Goal: Information Seeking & Learning: Find specific fact

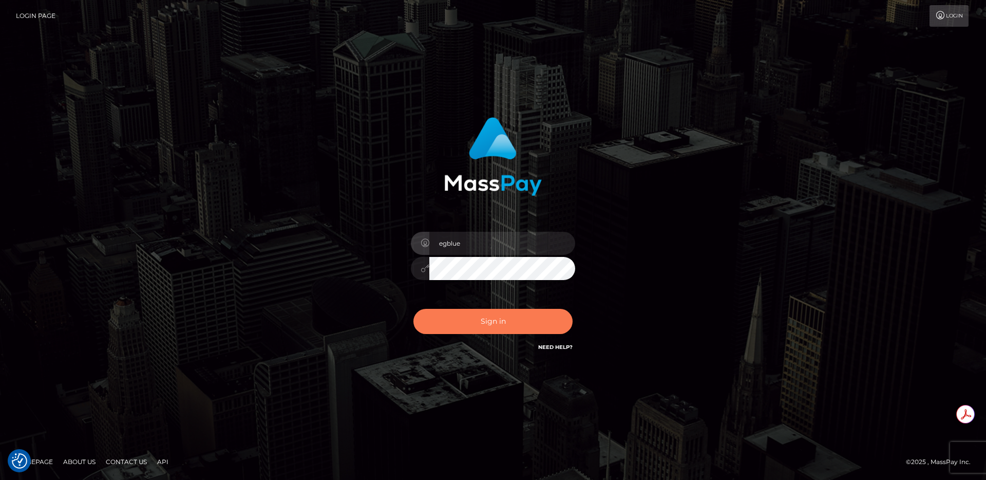
click at [484, 316] on button "Sign in" at bounding box center [493, 321] width 159 height 25
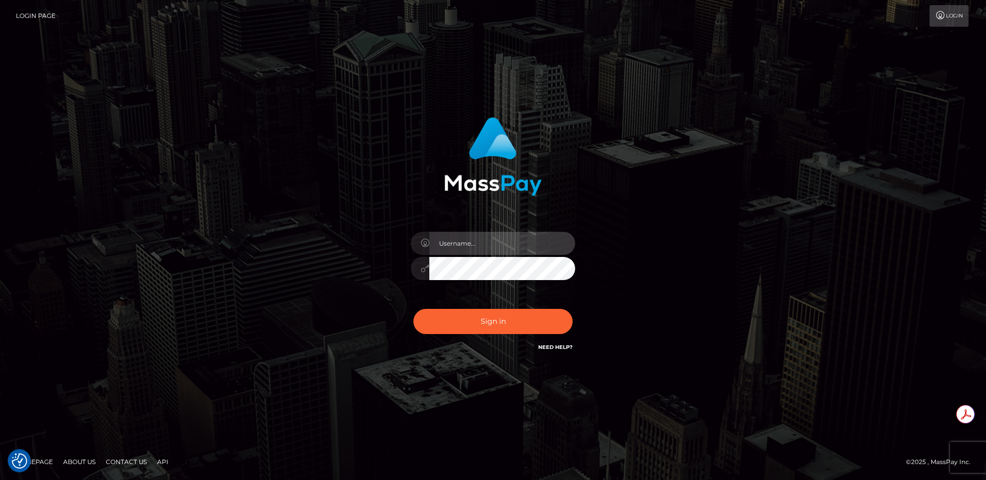
type input "egblue"
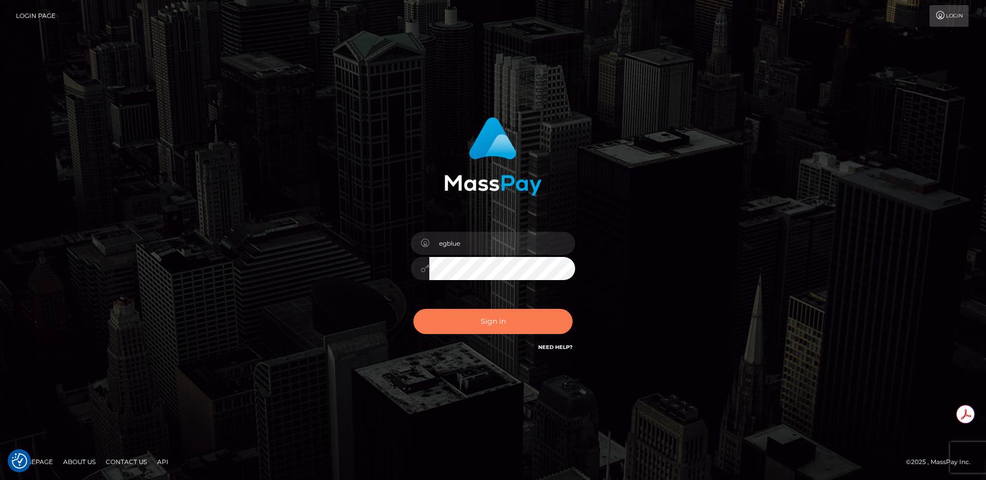
click at [475, 327] on button "Sign in" at bounding box center [493, 321] width 159 height 25
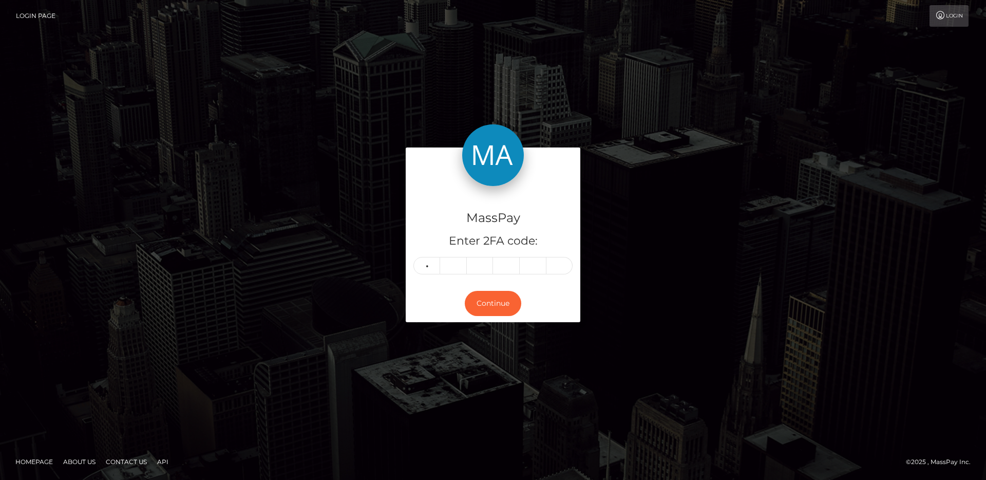
type input "2"
type input "3"
type input "8"
type input "9"
type input "1"
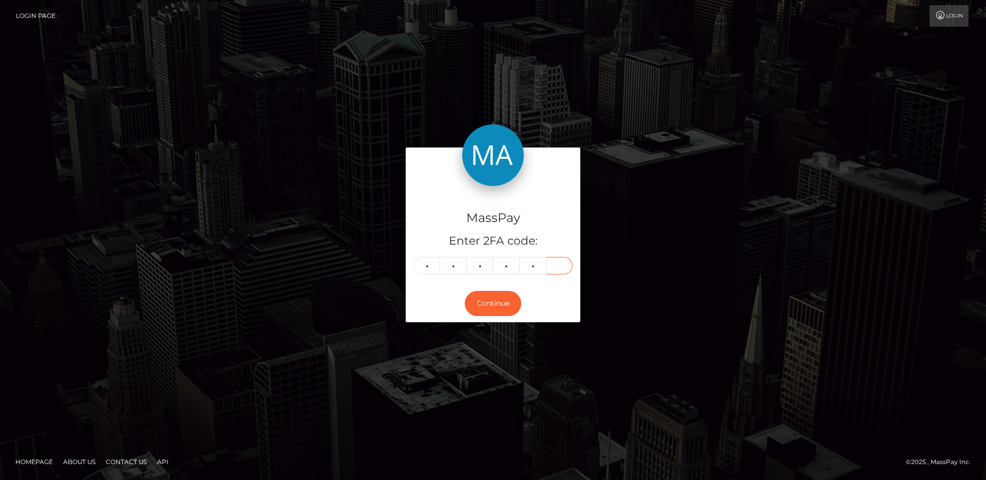
type input "0"
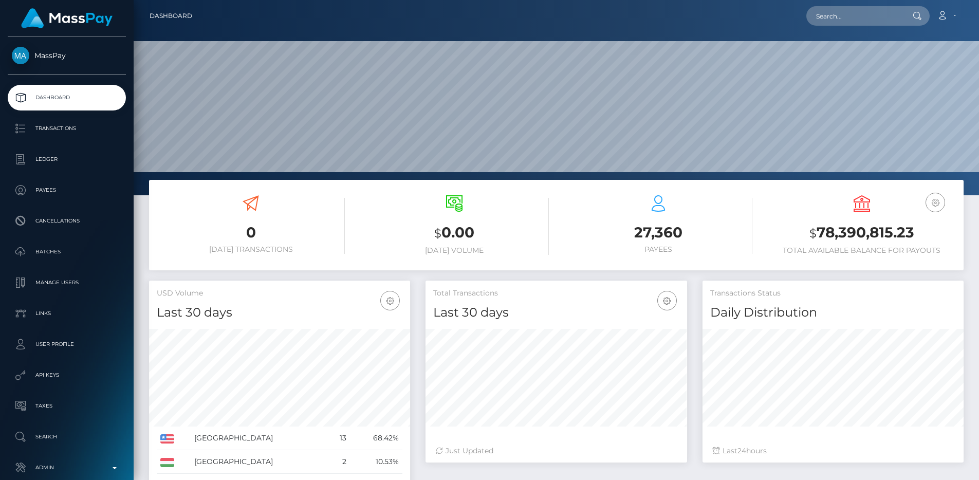
scroll to position [182, 261]
click at [856, 14] on input "text" at bounding box center [854, 16] width 97 height 20
paste input "pout_rppQ3fLkHnWl8"
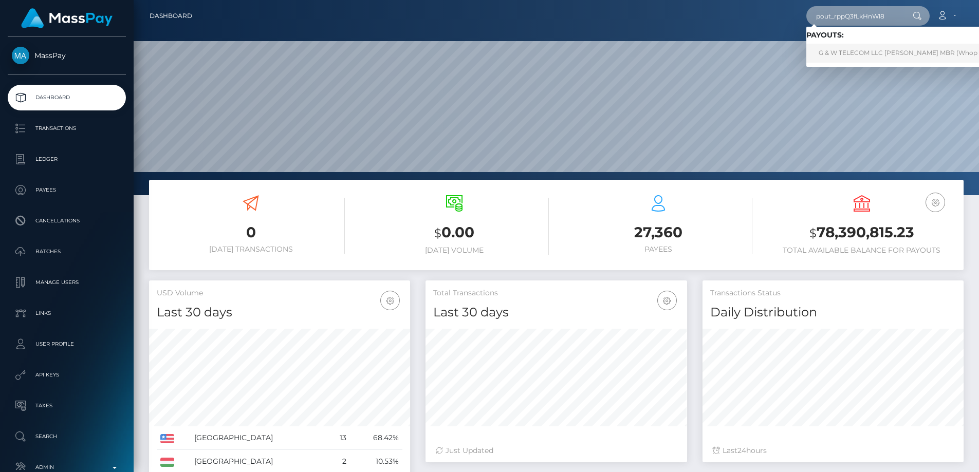
type input "pout_rppQ3fLkHnWl8"
click at [876, 53] on link "G & W TELECOM LLC ALVIN GRANT MBR (Whop Inc - )" at bounding box center [907, 53] width 202 height 19
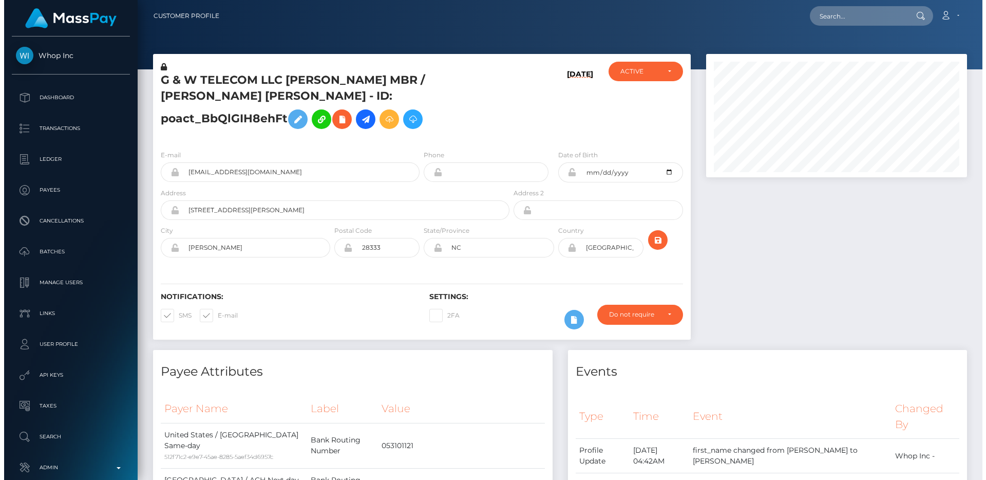
scroll to position [123, 261]
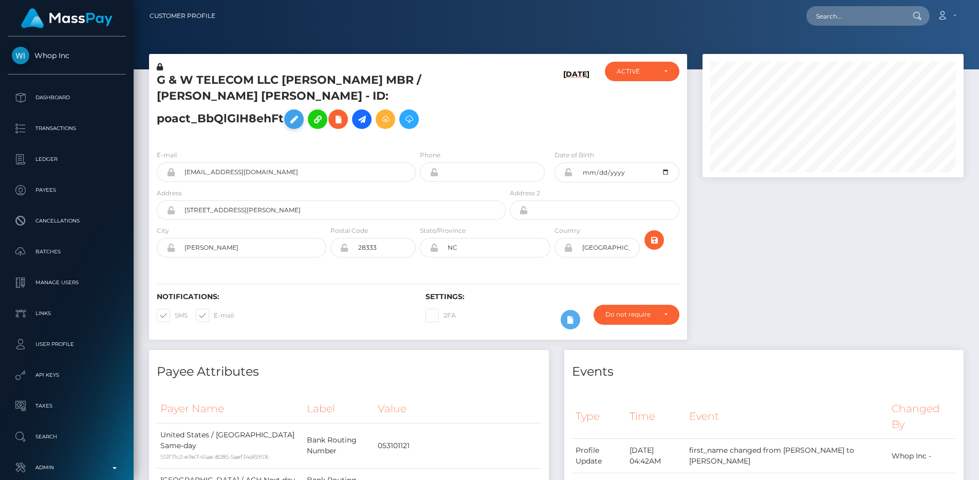
click at [300, 113] on icon at bounding box center [294, 119] width 12 height 13
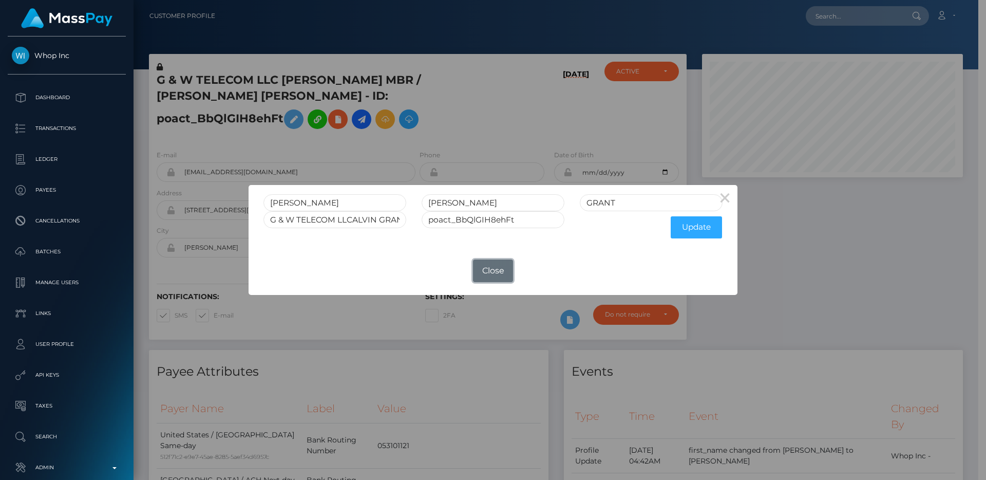
click at [486, 271] on button "Close" at bounding box center [493, 270] width 40 height 23
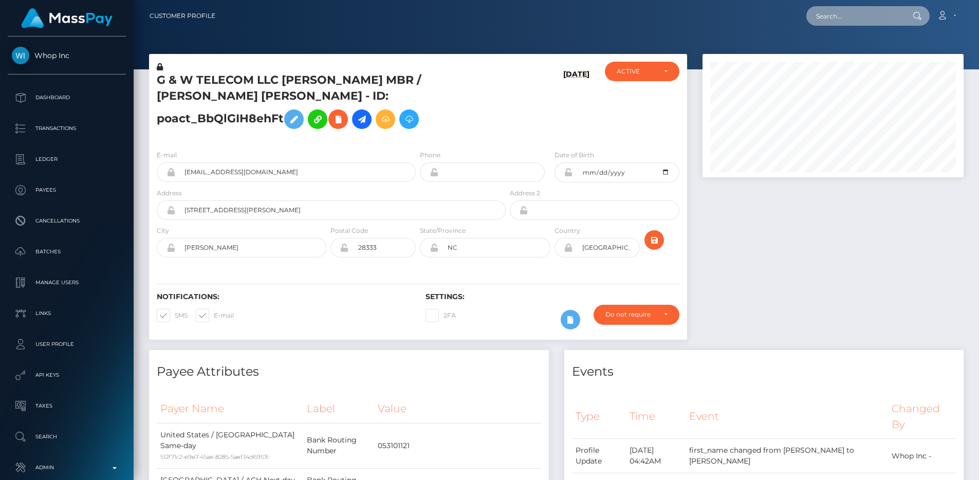
click at [860, 8] on input "text" at bounding box center [854, 16] width 97 height 20
paste input "Al Solito Posto"
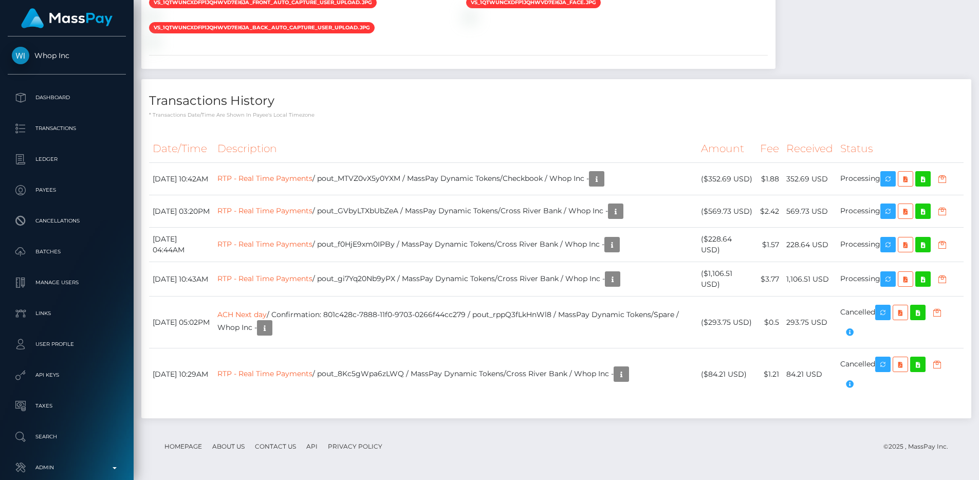
click at [443, 163] on th "Description" at bounding box center [455, 149] width 483 height 28
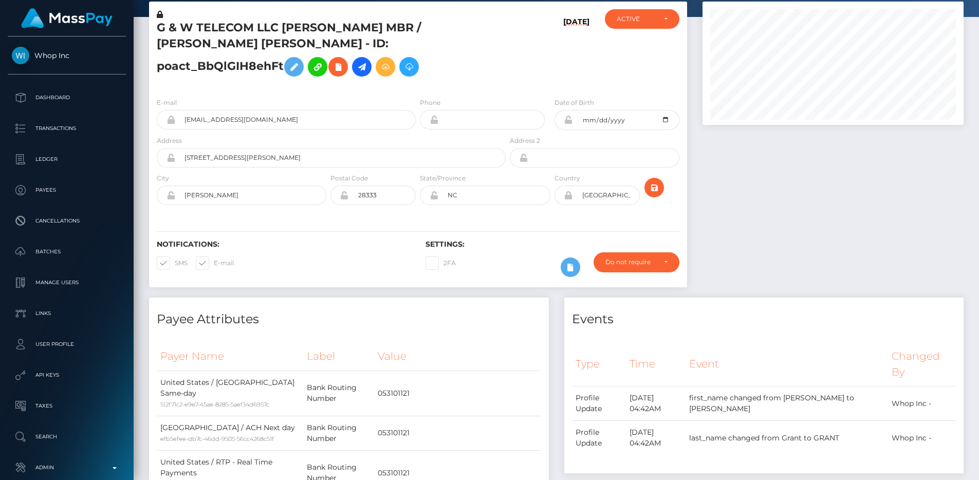
scroll to position [0, 0]
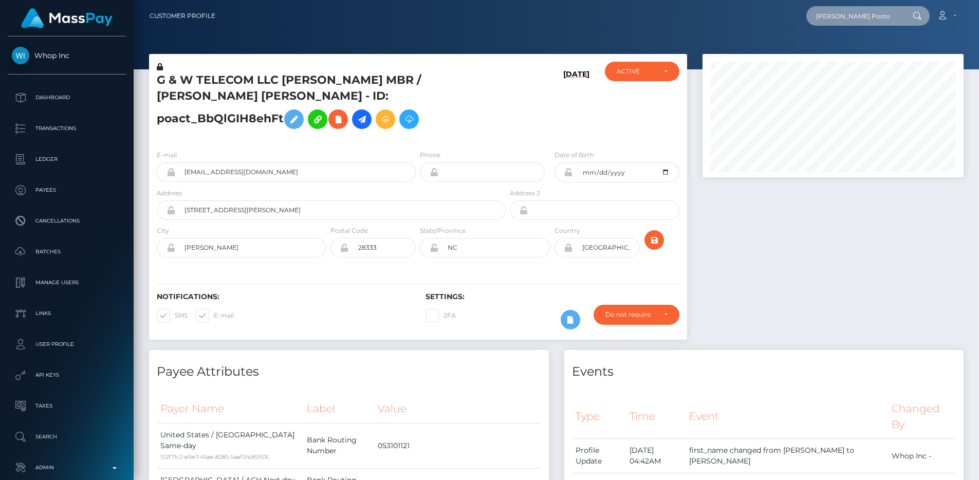
click at [864, 24] on input "Al Solito Posto" at bounding box center [854, 16] width 97 height 20
paste input "pout_KzmwvSRtsSnJz"
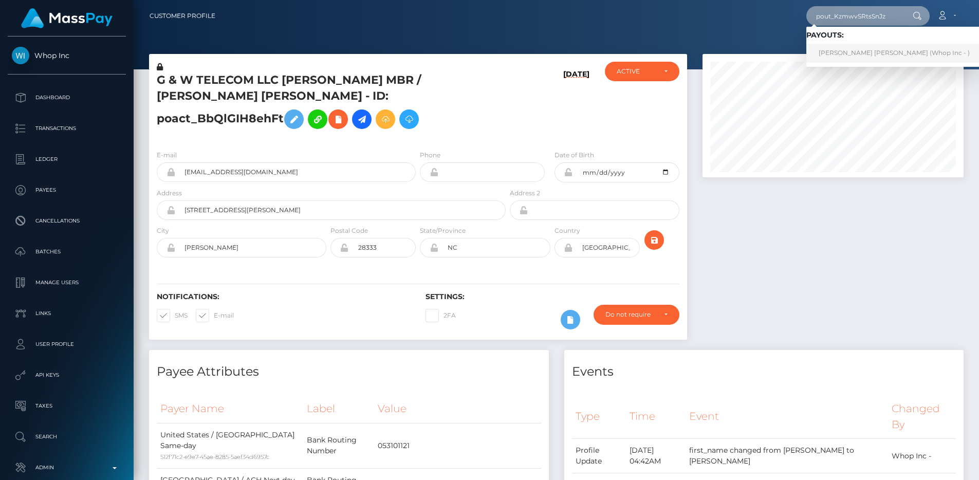
type input "pout_KzmwvSRtsSnJz"
click at [865, 58] on link "THOMAS JEROME ROBINSON (Whop Inc - )" at bounding box center [894, 53] width 176 height 19
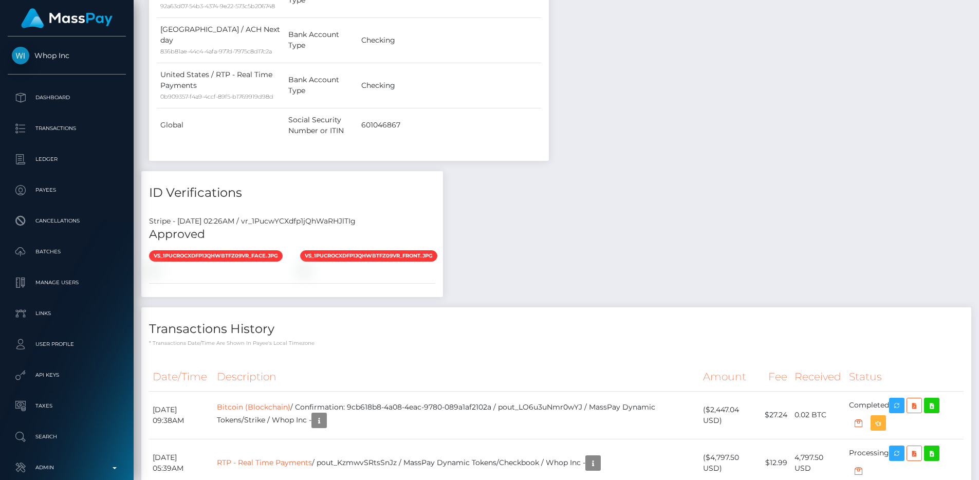
scroll to position [801, 0]
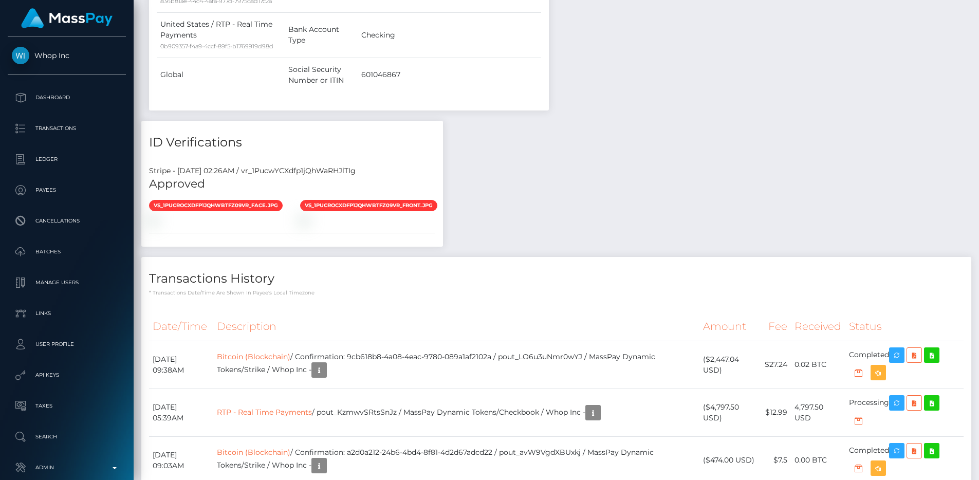
click at [342, 176] on div "Stripe - [DATE] 02:26AM / vr_1PucwYCXdfp1jQhWaRHJlTIg" at bounding box center [292, 170] width 302 height 11
copy div "vr_1PucwYCXdfp1jQhWaRHJlTIg"
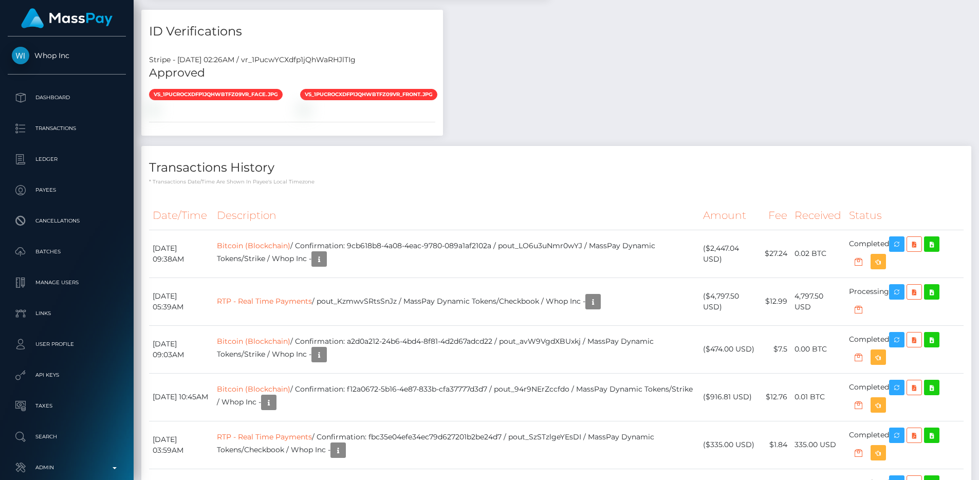
scroll to position [924, 0]
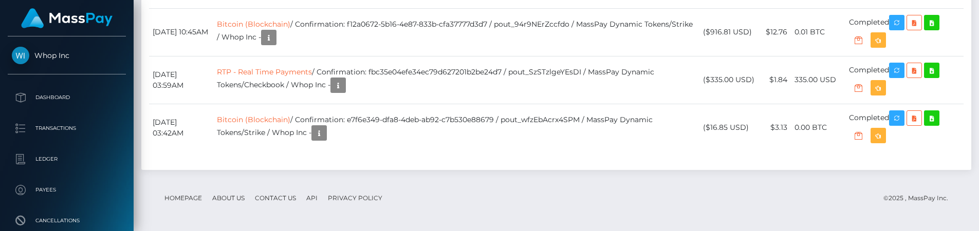
scroll to position [1370, 0]
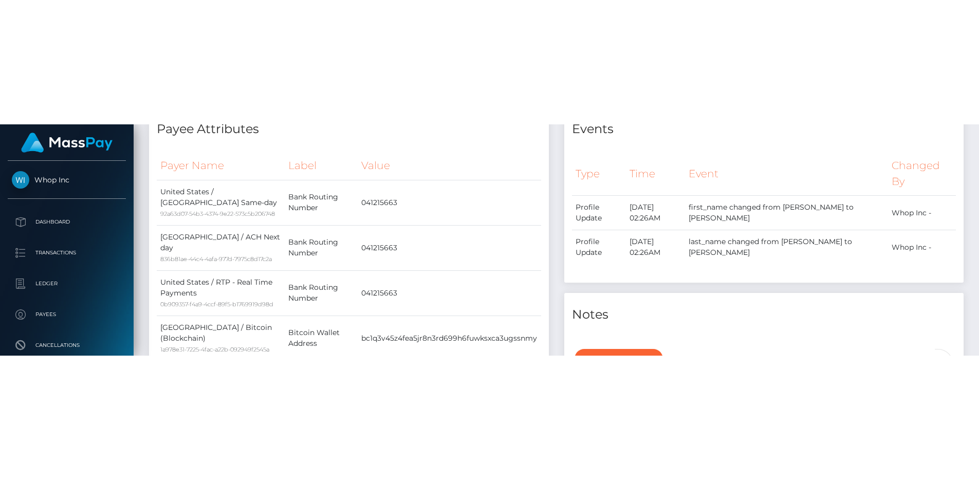
scroll to position [0, 0]
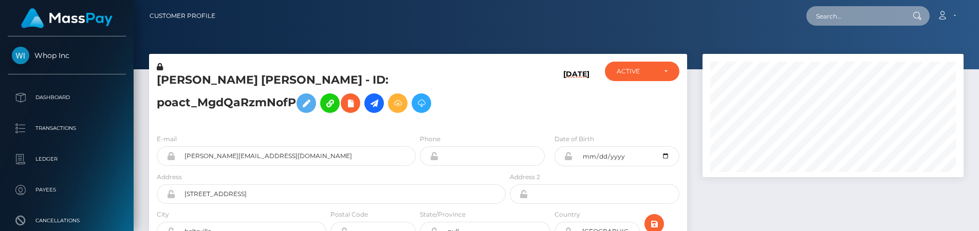
click at [837, 23] on input "text" at bounding box center [854, 16] width 97 height 20
paste input "pout_9P0s5z5XnEy5l"
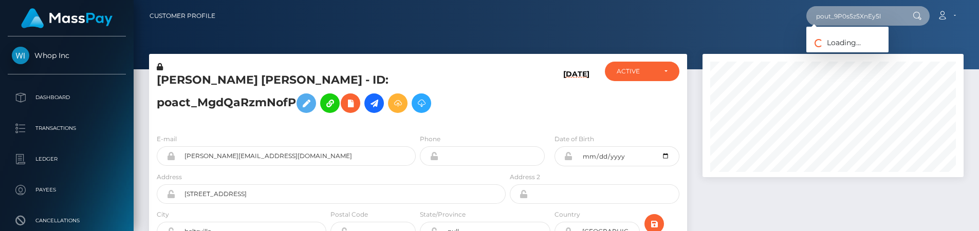
type input "pout_9P0s5z5XnEy5l"
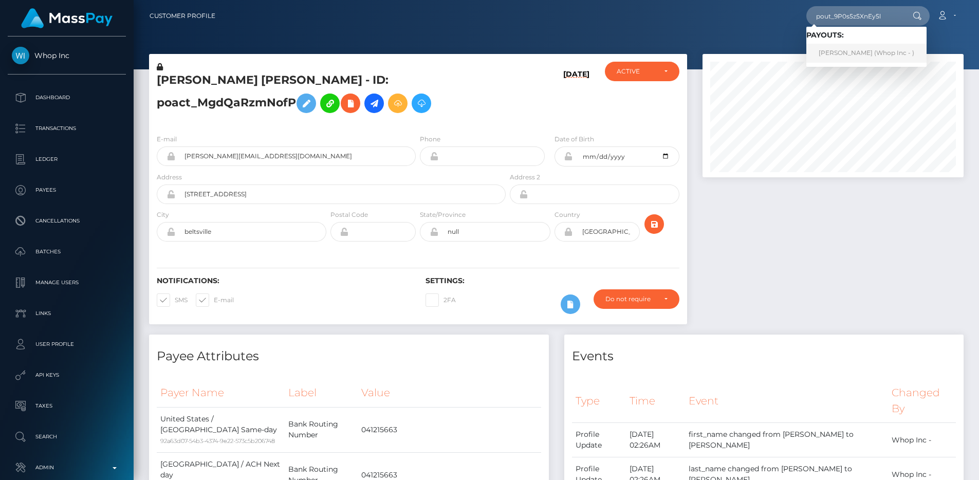
click at [848, 56] on link "DERRELL JAMES SATTERFIELD (Whop Inc - )" at bounding box center [866, 53] width 120 height 19
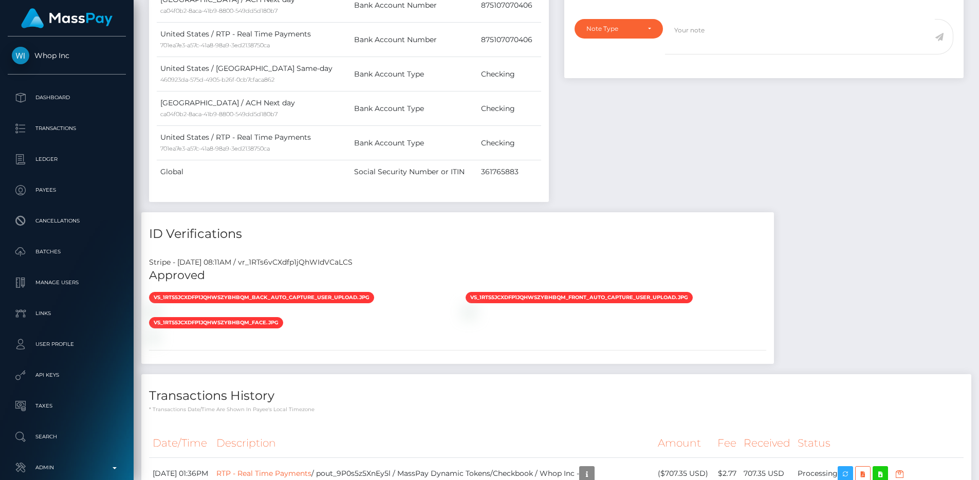
scroll to position [123, 261]
click at [287, 257] on div "Stripe - July 24, 2025 08:11AM / vr_1RTs6vCXdfp1jQhWIdVCaLCS" at bounding box center [457, 262] width 632 height 11
copy div "vr_1RTs6vCXdfp1jQhWIdVCaLCS"
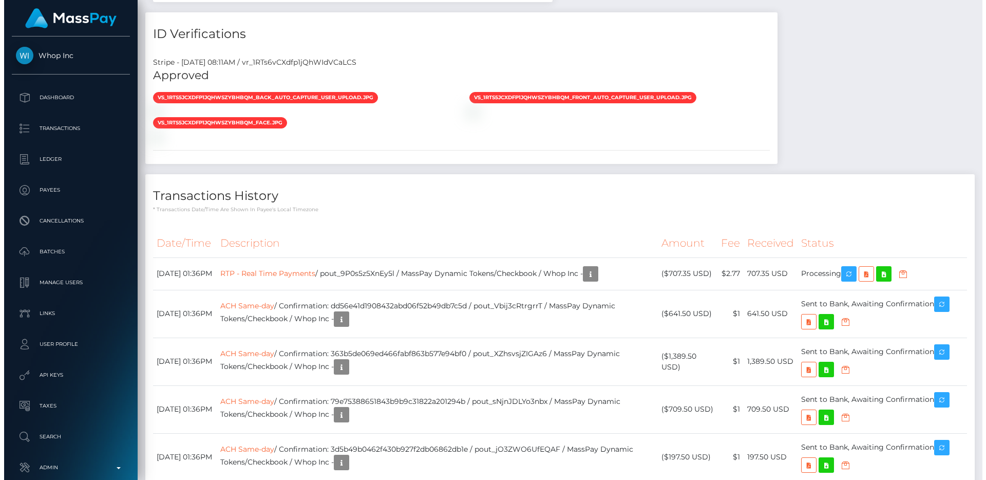
scroll to position [770, 0]
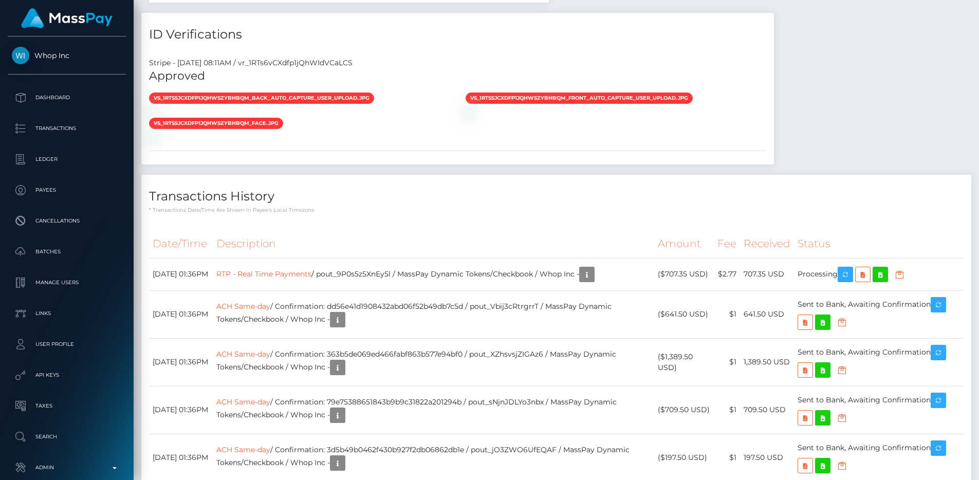
click at [452, 230] on th "Description" at bounding box center [433, 244] width 441 height 28
click at [308, 269] on link "RTP - Real Time Payments" at bounding box center [263, 273] width 95 height 9
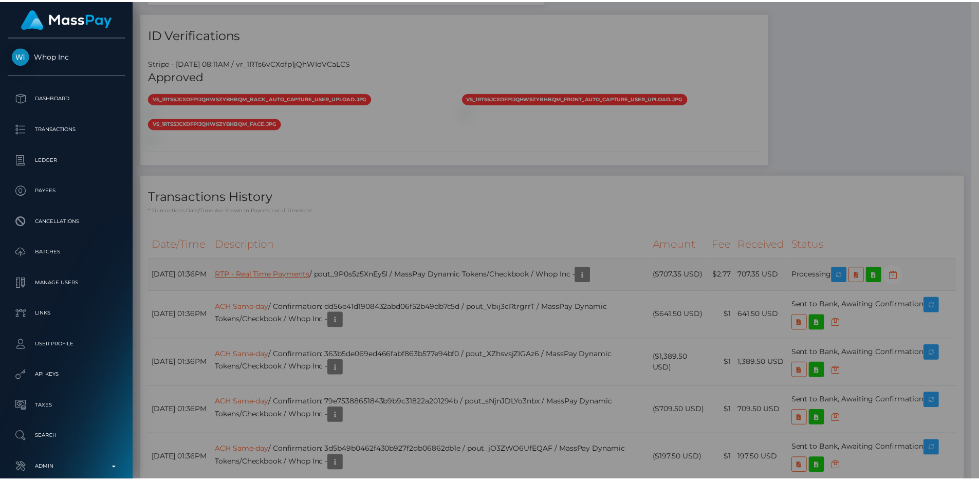
scroll to position [513598, 513460]
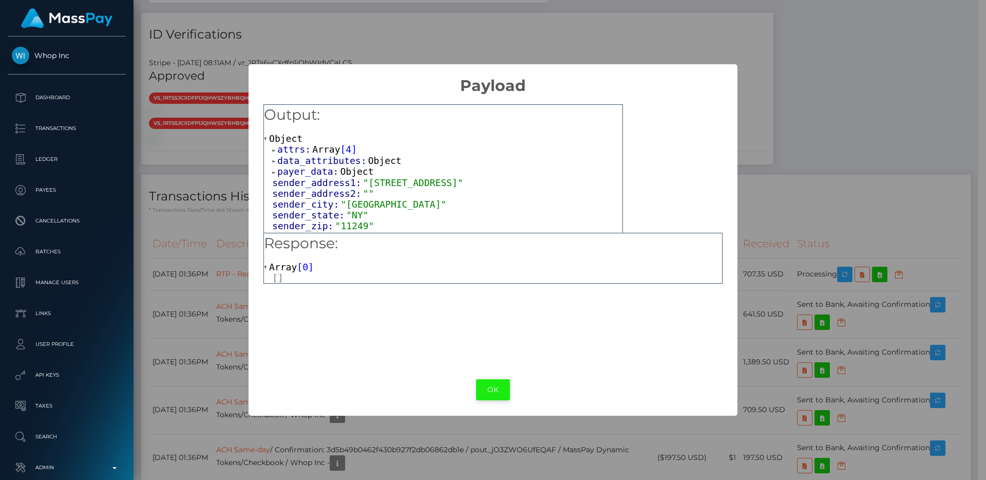
click at [503, 386] on button "OK" at bounding box center [493, 389] width 34 height 21
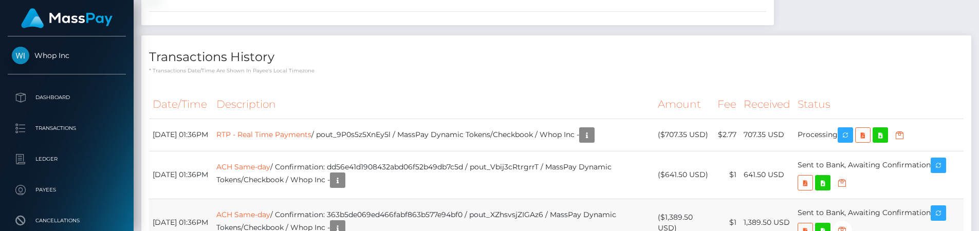
scroll to position [896, 0]
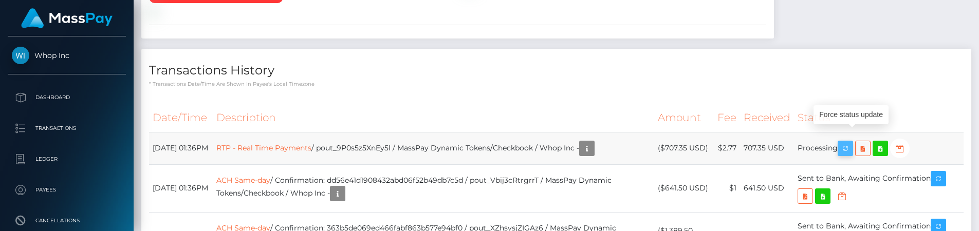
click at [850, 142] on icon "button" at bounding box center [845, 148] width 12 height 13
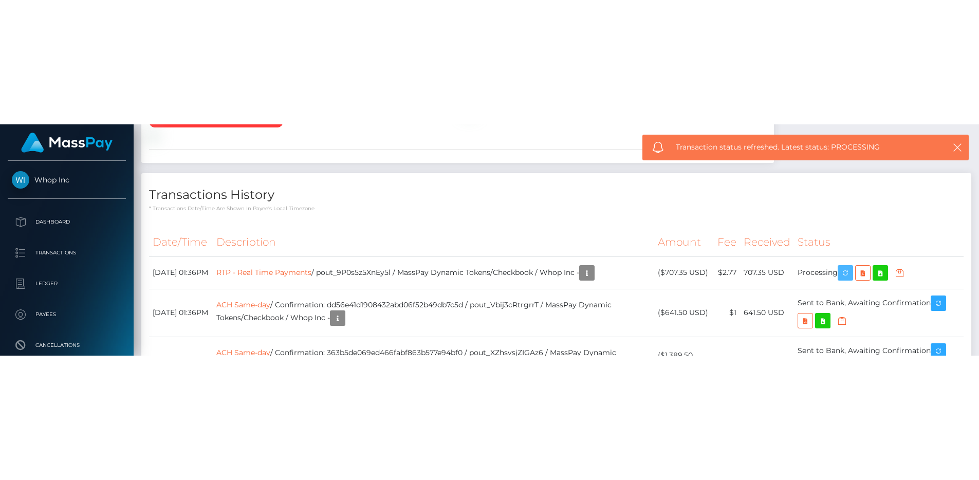
scroll to position [887, 0]
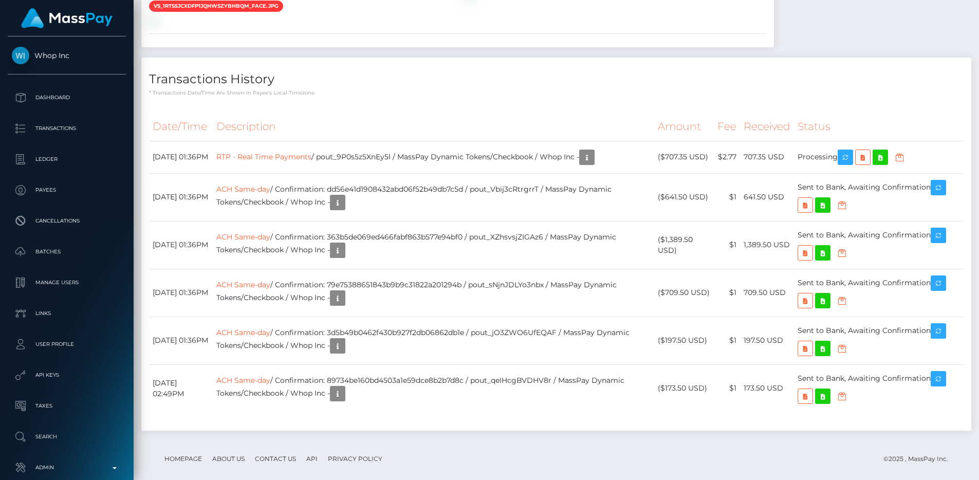
click at [507, 70] on h4 "Transactions History" at bounding box center [556, 79] width 814 height 18
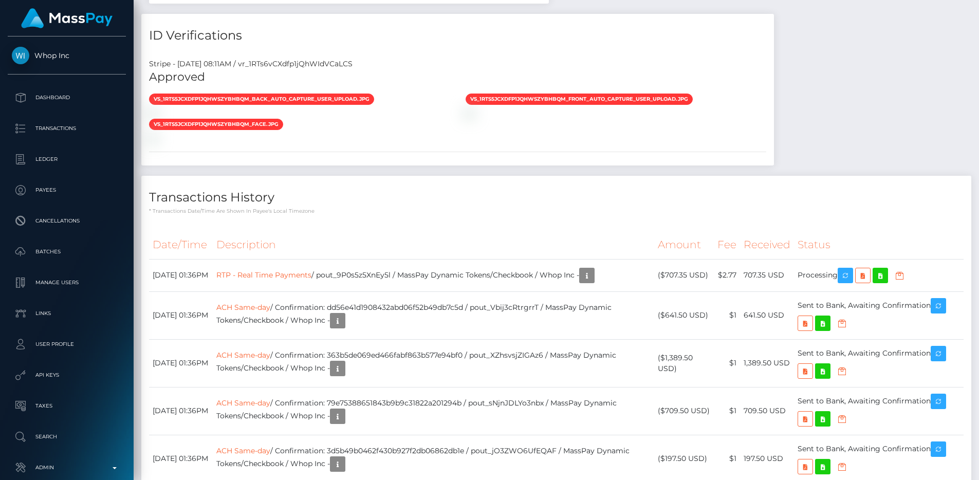
scroll to position [763, 0]
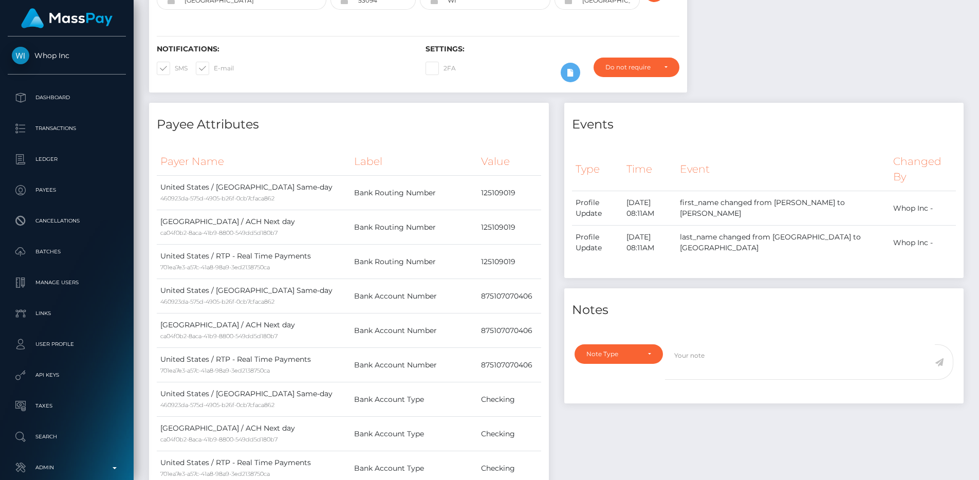
scroll to position [189, 0]
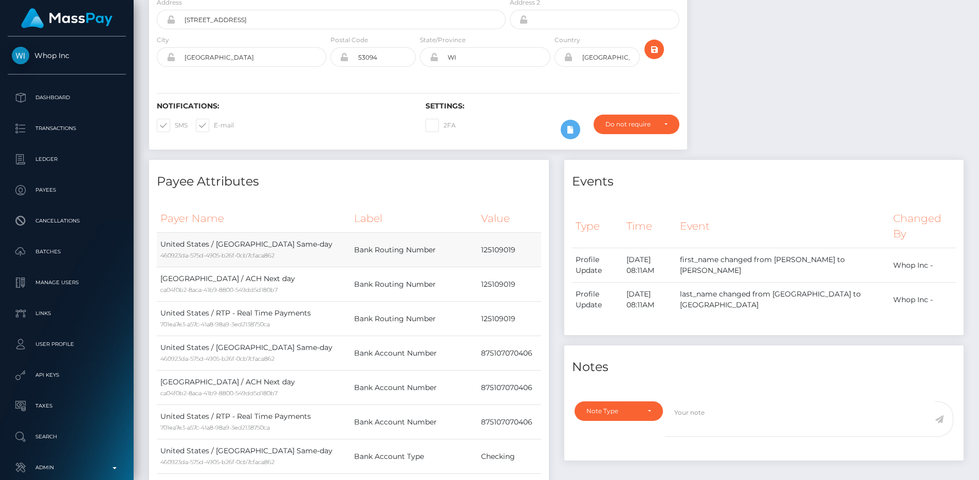
click at [503, 233] on td "125109019" at bounding box center [508, 250] width 63 height 34
copy td "125109019"
click at [459, 180] on div "Payee Attributes Payer Name Label Value United States / ACH Same-day 460923da-5…" at bounding box center [349, 372] width 400 height 424
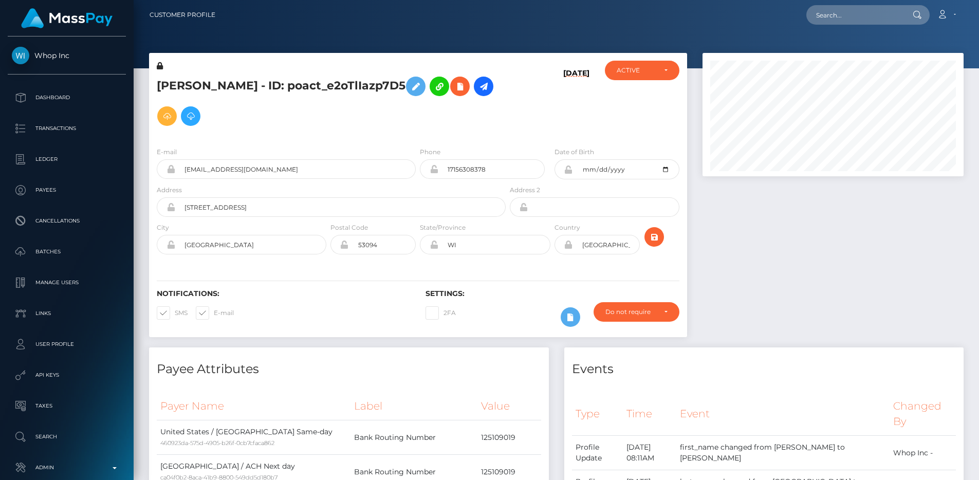
scroll to position [0, 0]
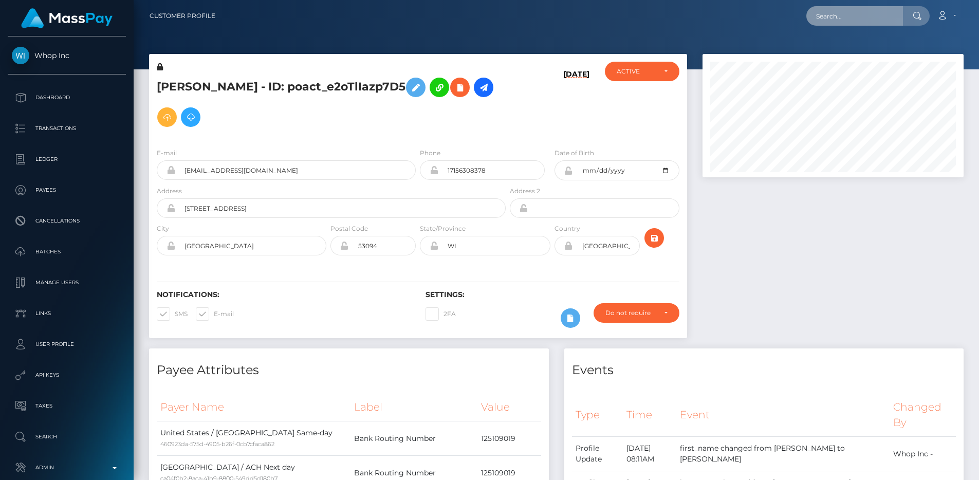
click at [850, 8] on input "text" at bounding box center [854, 16] width 97 height 20
paste input "pout_yNNSoPCUKIkKm"
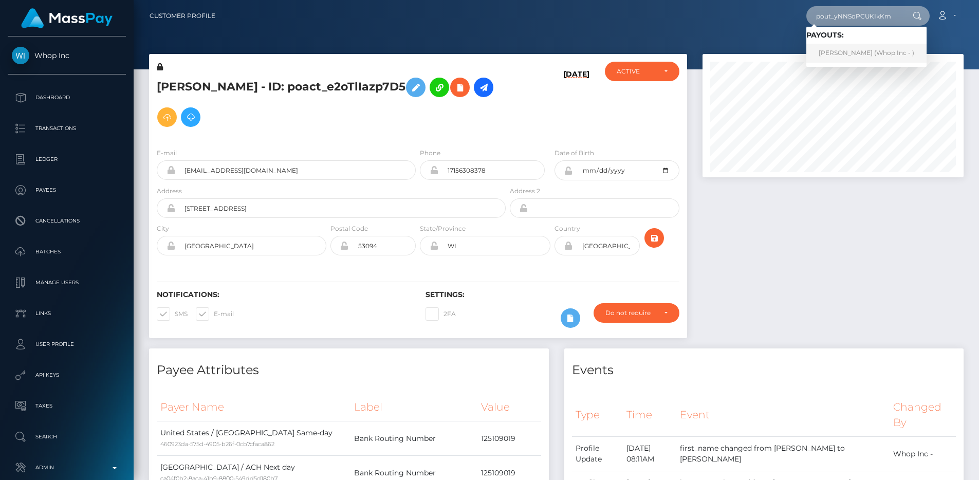
type input "pout_yNNSoPCUKIkKm"
click at [874, 48] on link "NICHOLAS SOUZA BATISTA (Whop Inc - )" at bounding box center [866, 53] width 120 height 19
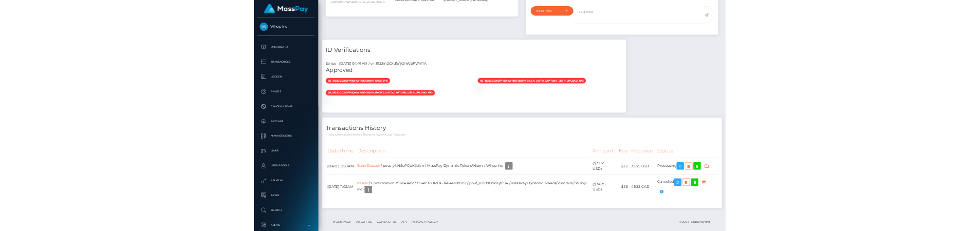
scroll to position [123, 261]
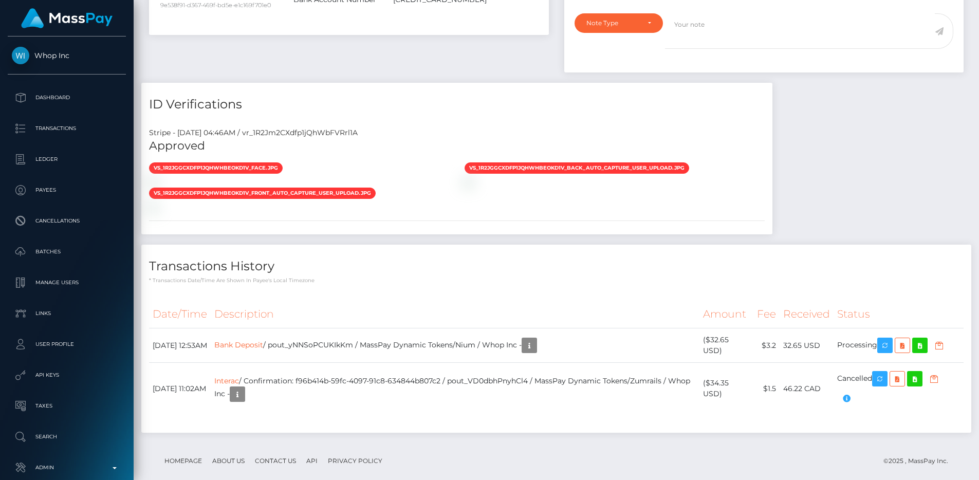
click at [466, 305] on th "Description" at bounding box center [455, 314] width 489 height 28
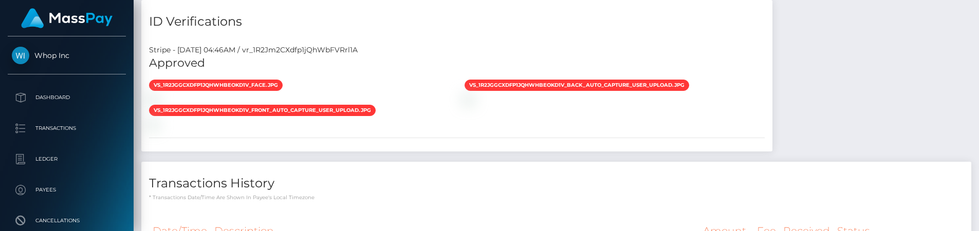
scroll to position [768, 0]
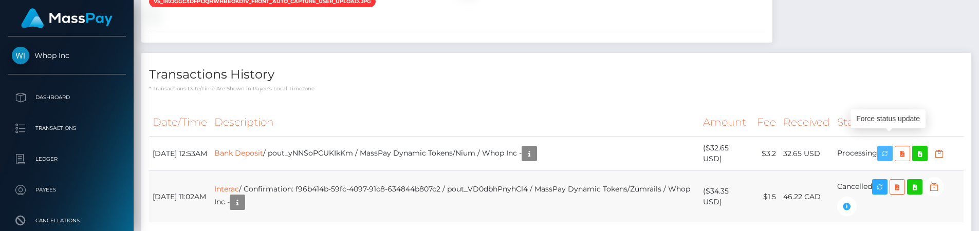
drag, startPoint x: 887, startPoint y: 138, endPoint x: 870, endPoint y: 204, distance: 68.5
click at [887, 147] on icon "button" at bounding box center [884, 153] width 12 height 13
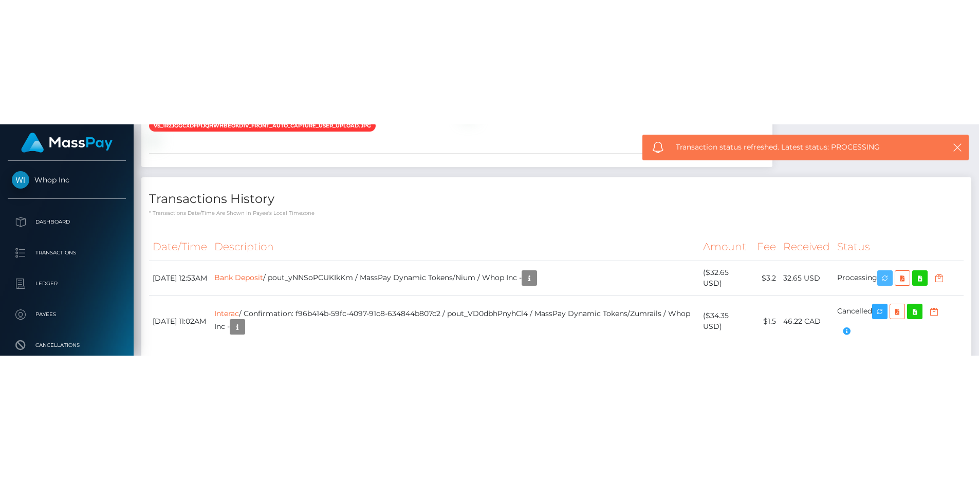
scroll to position [576, 0]
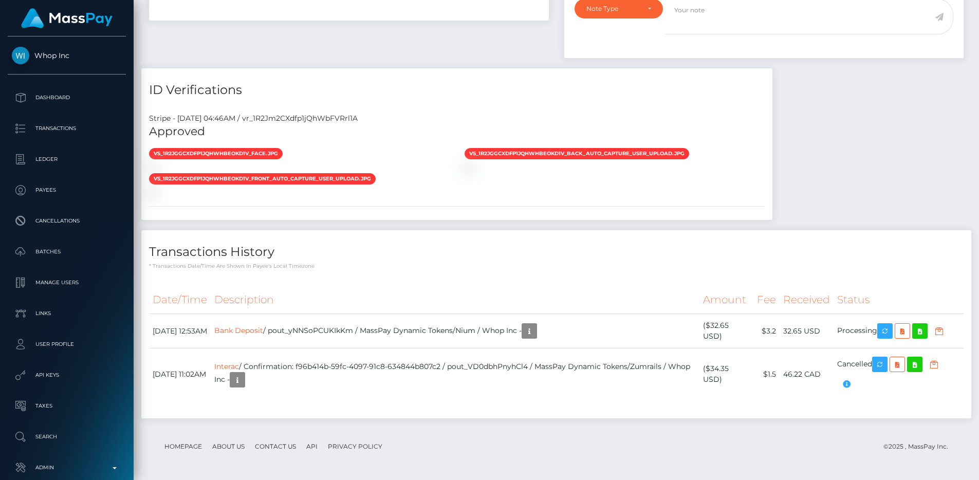
scroll to position [858, 0]
click at [472, 230] on div "ID Verifications Stripe - [DATE] 04:46AM / vr_1R2Jm2CXdfp1jQhWbFVRrl1A Approved…" at bounding box center [457, 149] width 646 height 162
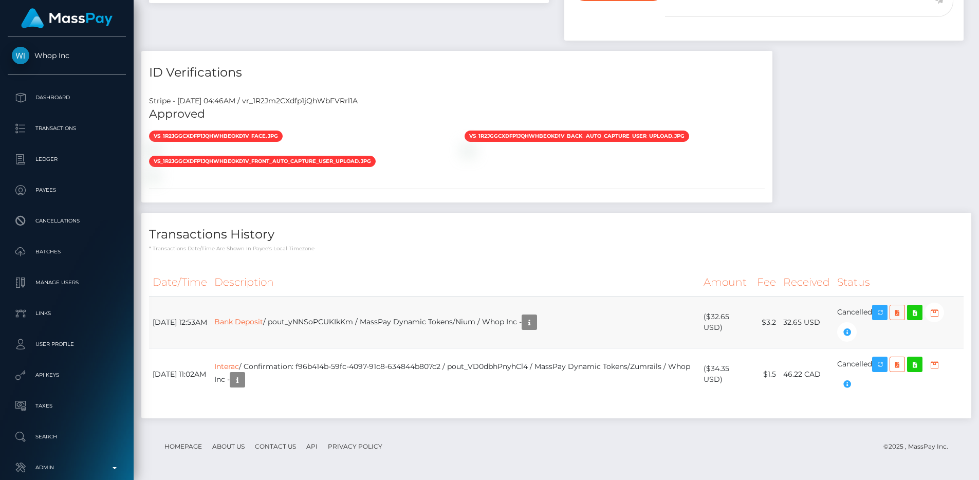
scroll to position [123, 261]
click at [762, 296] on th "Fee" at bounding box center [766, 282] width 26 height 28
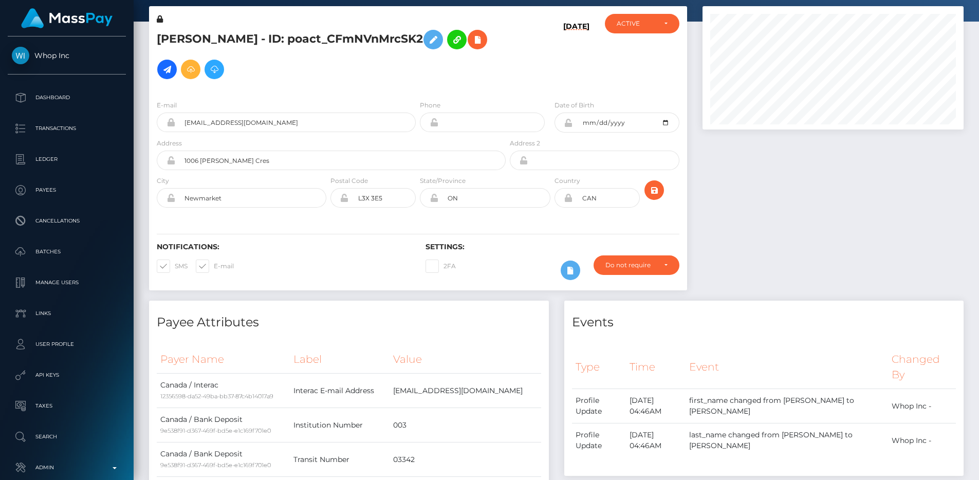
scroll to position [0, 0]
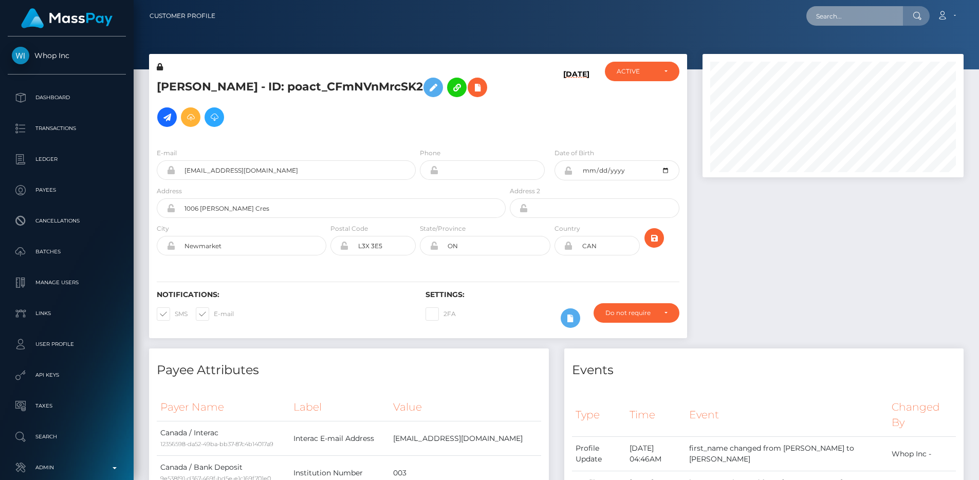
click at [838, 22] on input "text" at bounding box center [854, 16] width 97 height 20
paste input "pout_ioRTvg0gIxxAM"
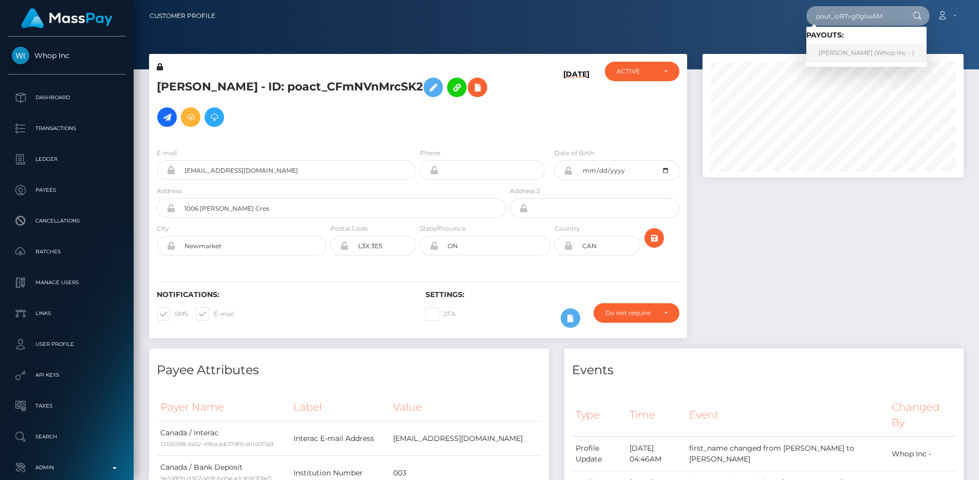
type input "pout_ioRTvg0gIxxAM"
click at [874, 46] on link "BONNY FENG (Whop Inc - )" at bounding box center [866, 53] width 120 height 19
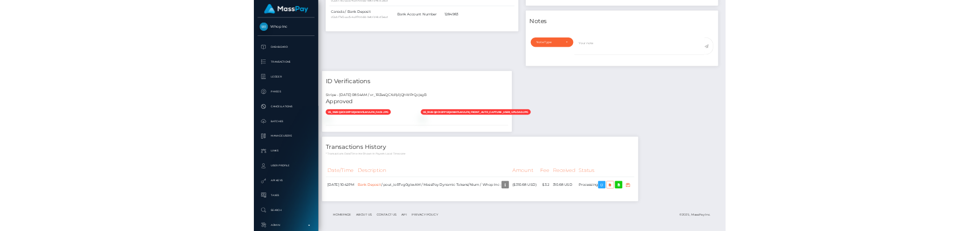
scroll to position [123, 261]
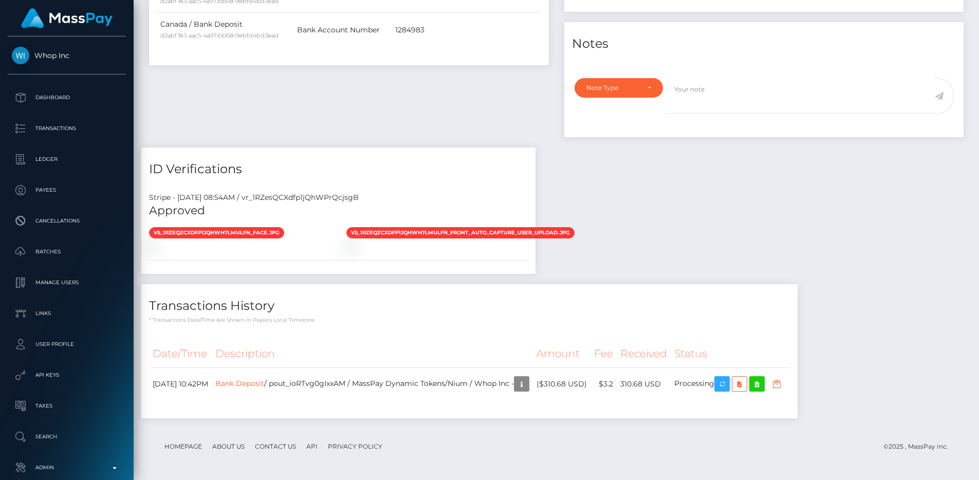
click at [490, 312] on h4 "Transactions History" at bounding box center [469, 306] width 641 height 18
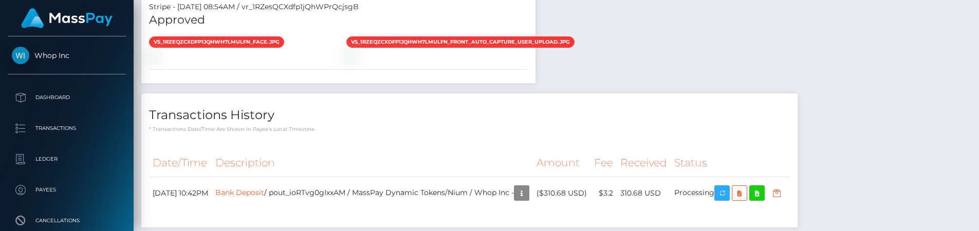
scroll to position [951, 0]
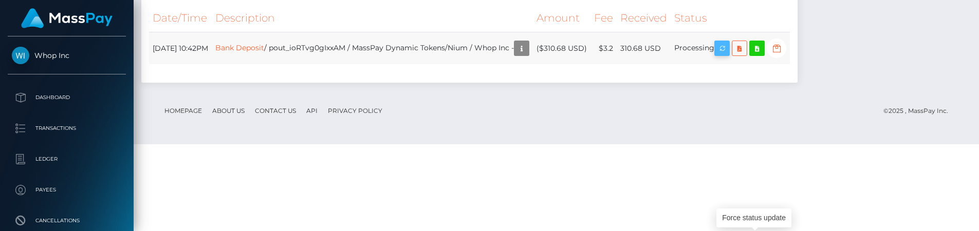
click at [728, 55] on icon "button" at bounding box center [722, 48] width 12 height 13
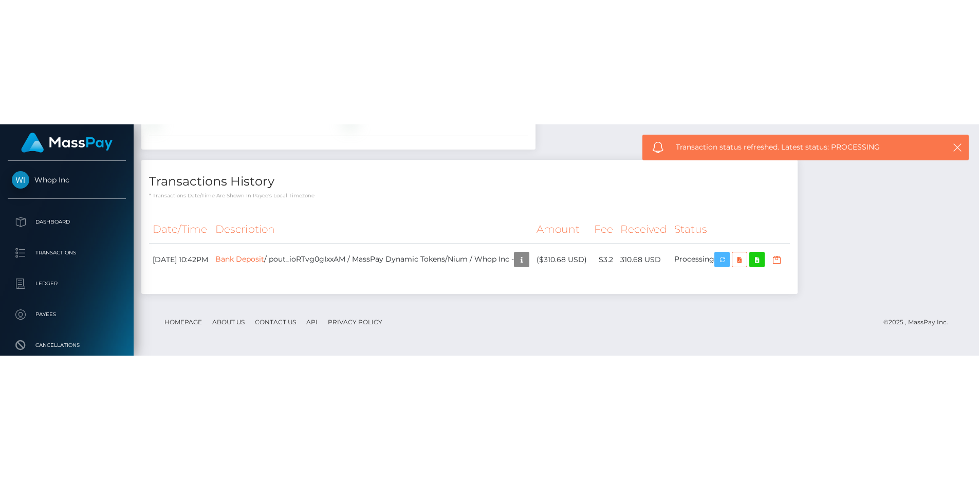
scroll to position [702, 0]
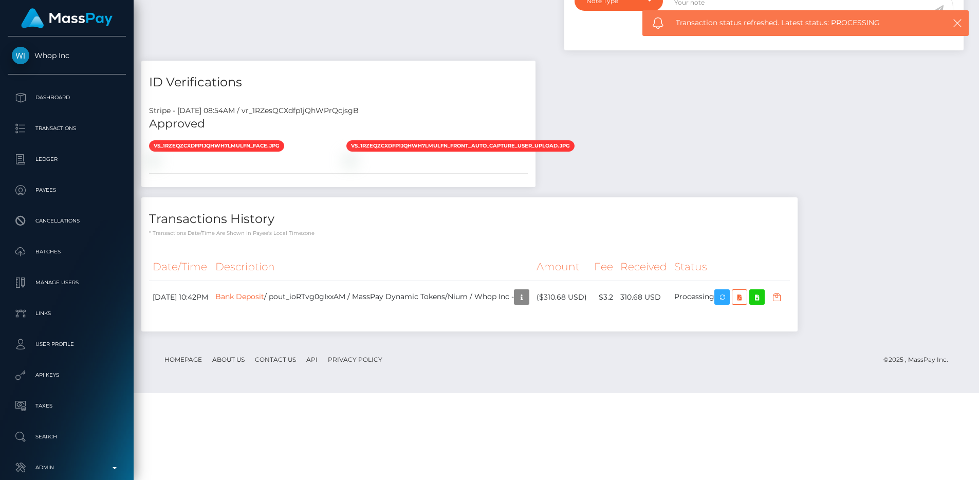
click at [640, 151] on div "Payee Attributes Payer Name Label Value [GEOGRAPHIC_DATA] / Interac 4e5bfccb-02…" at bounding box center [556, 46] width 830 height 592
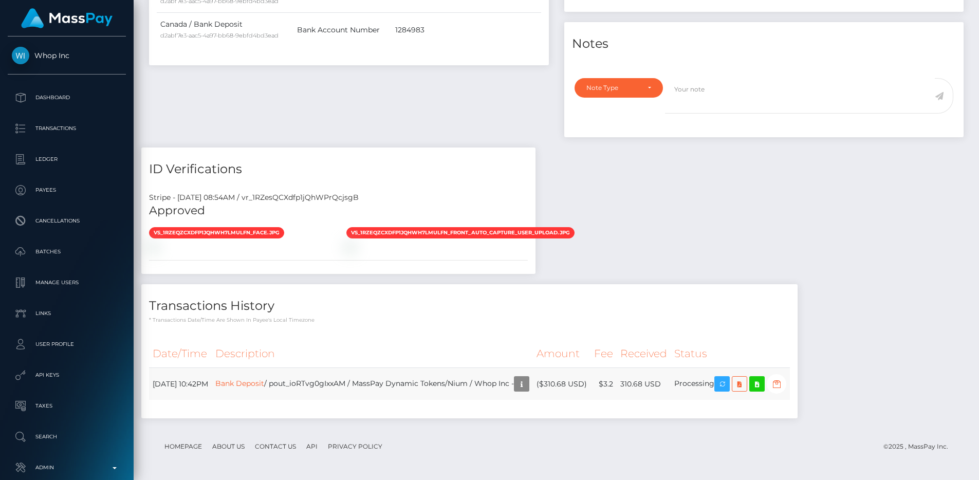
click at [352, 378] on td "Bank Deposit / pout_ioRTvg0gIxxAM / MassPay Dynamic Tokens/Nium / Whop Inc -" at bounding box center [372, 384] width 321 height 32
copy td "pout_ioRTvg0gIxxAM"
click at [570, 254] on div "Payee Attributes Payer Name Label Value [GEOGRAPHIC_DATA] / Interac 4e5bfccb-02…" at bounding box center [556, 133] width 830 height 592
